Goal: Information Seeking & Learning: Learn about a topic

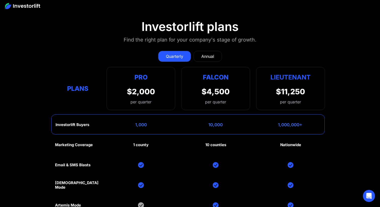
scroll to position [2246, 0]
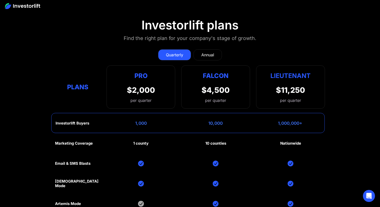
click at [210, 52] on div "Annual" at bounding box center [207, 55] width 13 height 6
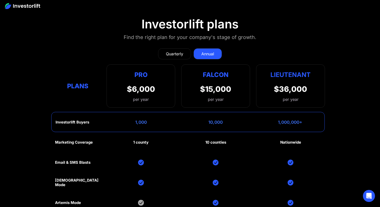
scroll to position [2244, 0]
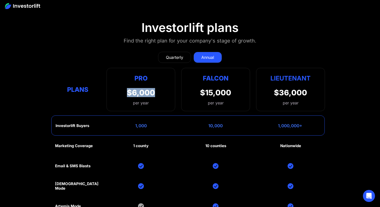
drag, startPoint x: 155, startPoint y: 86, endPoint x: 120, endPoint y: 86, distance: 34.9
click at [120, 86] on div "Pro $6,000 per year Pro Falcon Ltnt. Users 3 10 Unltd Buyer Limit 100k 500k Unl…" at bounding box center [141, 89] width 69 height 43
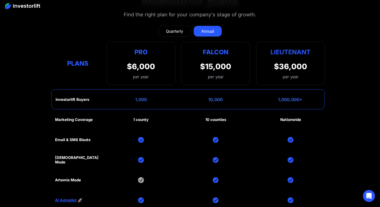
click at [161, 110] on div "Marketing Coverage 1 county 10 counties Nationwide Email & SMS Blasts God Mode …" at bounding box center [190, 180] width 270 height 141
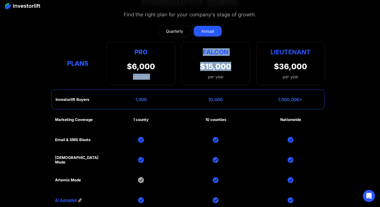
drag, startPoint x: 241, startPoint y: 60, endPoint x: 173, endPoint y: 60, distance: 68.1
click at [173, 60] on div "Plans Pro $6,000 per year Pro Falcon Ltnt. Users 3 10 Unltd Buyer Limit 100k 50…" at bounding box center [190, 63] width 270 height 43
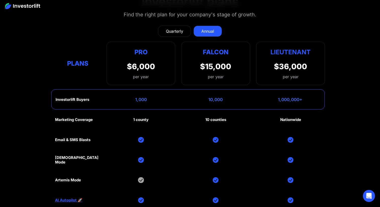
click at [128, 62] on div "$6,000" at bounding box center [141, 66] width 28 height 9
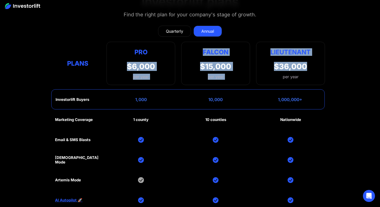
drag, startPoint x: 127, startPoint y: 57, endPoint x: 287, endPoint y: 63, distance: 159.9
click at [287, 63] on div "Plans Pro $6,000 per year Pro Falcon Ltnt. Users 3 10 Unltd Buyer Limit 100k 50…" at bounding box center [190, 63] width 270 height 43
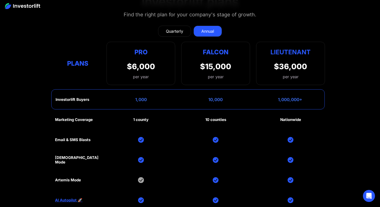
click at [298, 73] on div "Lieutenant $36,000 per year" at bounding box center [290, 63] width 69 height 43
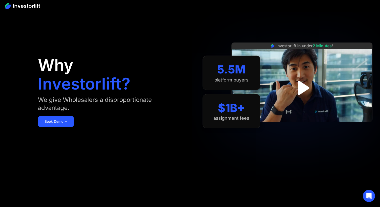
scroll to position [0, 0]
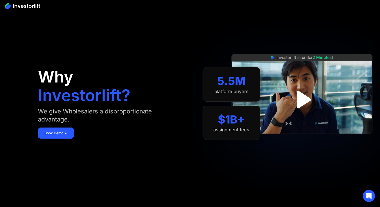
click at [305, 102] on img "open lightbox" at bounding box center [302, 99] width 32 height 32
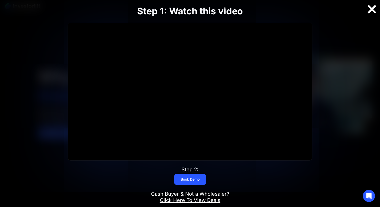
click at [371, 10] on div at bounding box center [372, 9] width 16 height 11
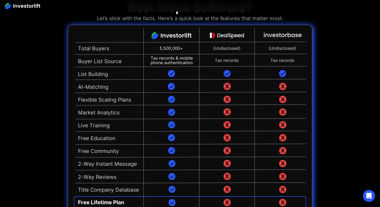
scroll to position [1160, 0]
